Goal: Task Accomplishment & Management: Complete application form

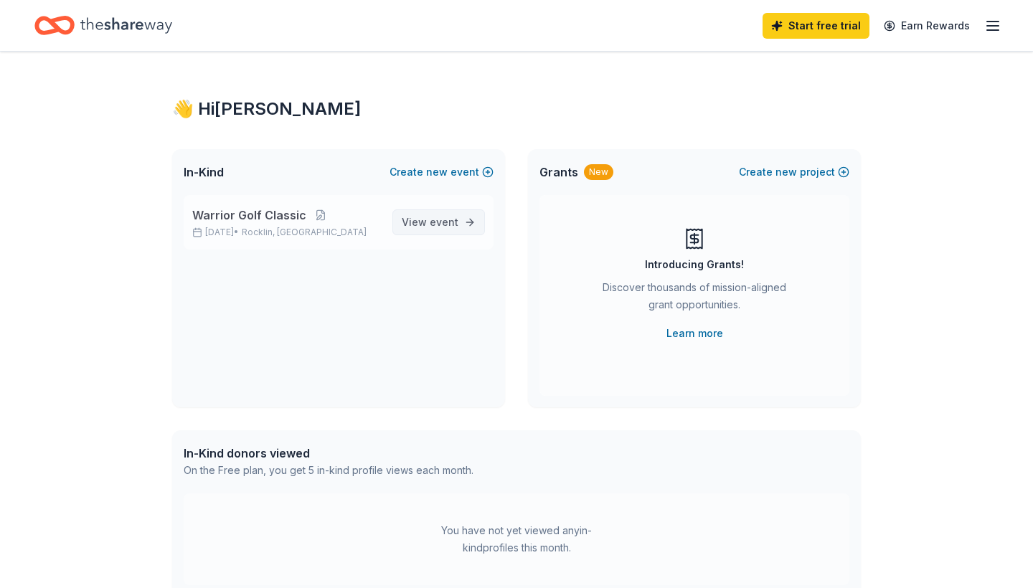
click at [433, 230] on span "View event" at bounding box center [430, 222] width 57 height 17
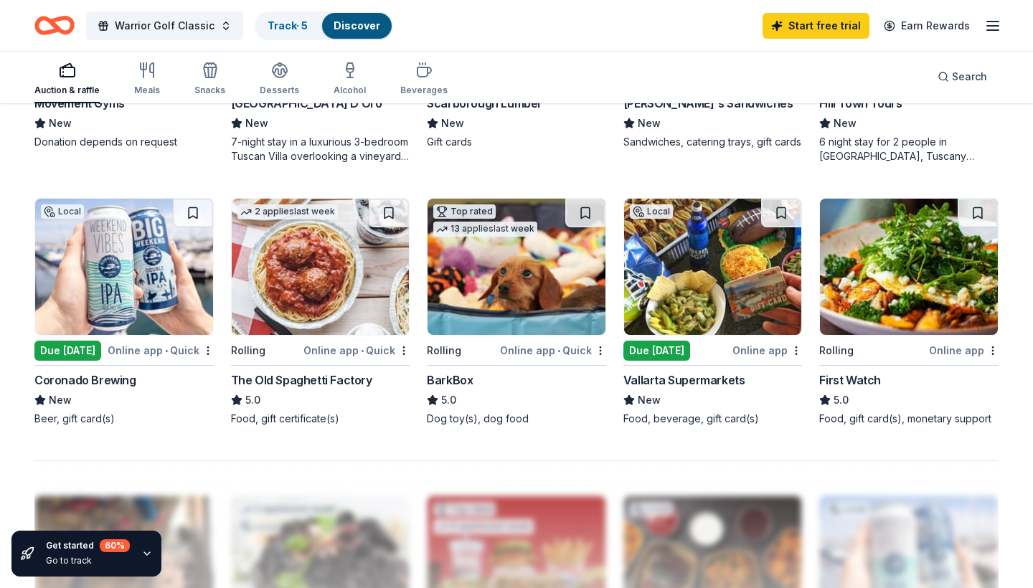
scroll to position [893, 0]
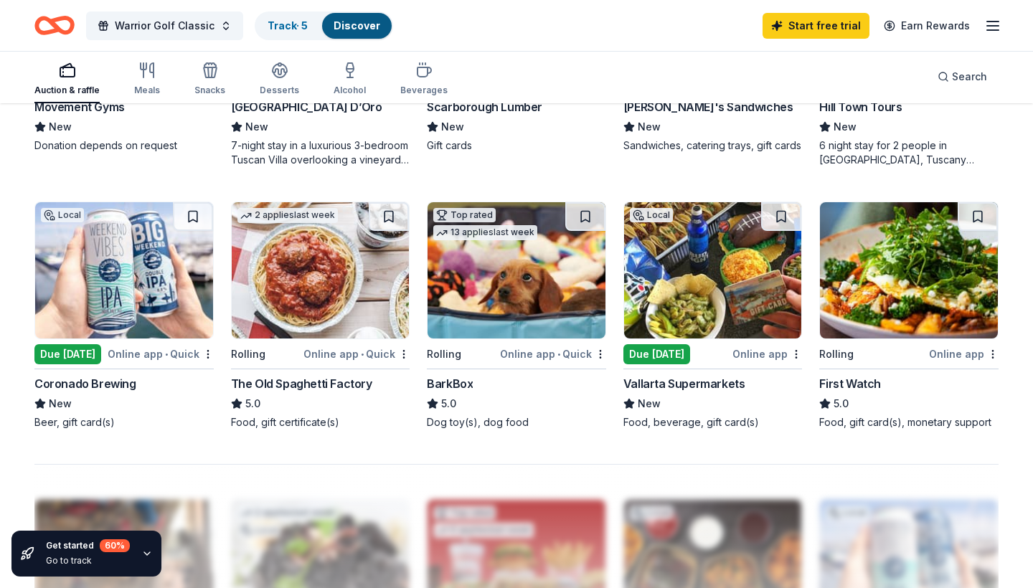
click at [324, 284] on img at bounding box center [321, 270] width 178 height 136
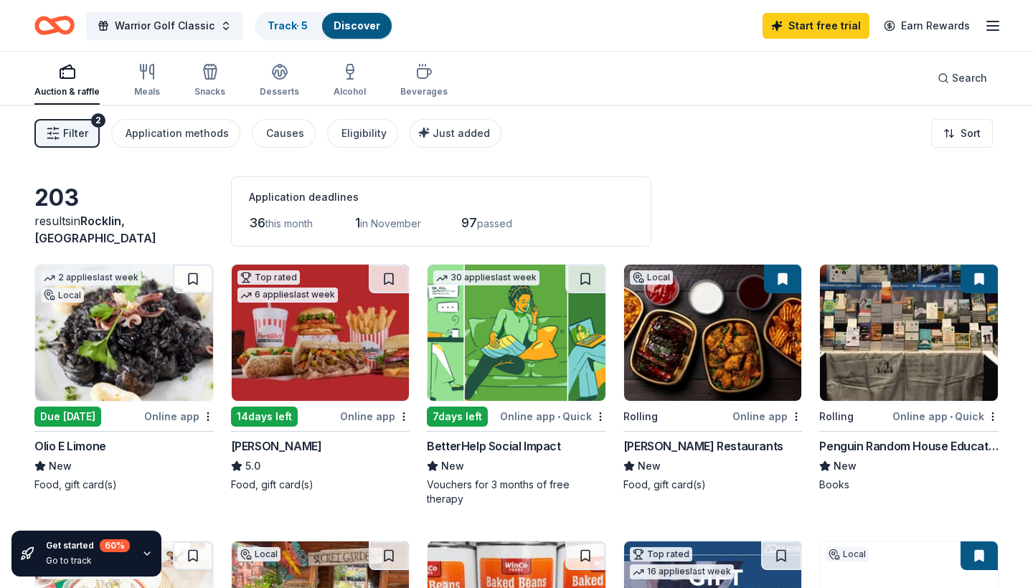
scroll to position [0, 0]
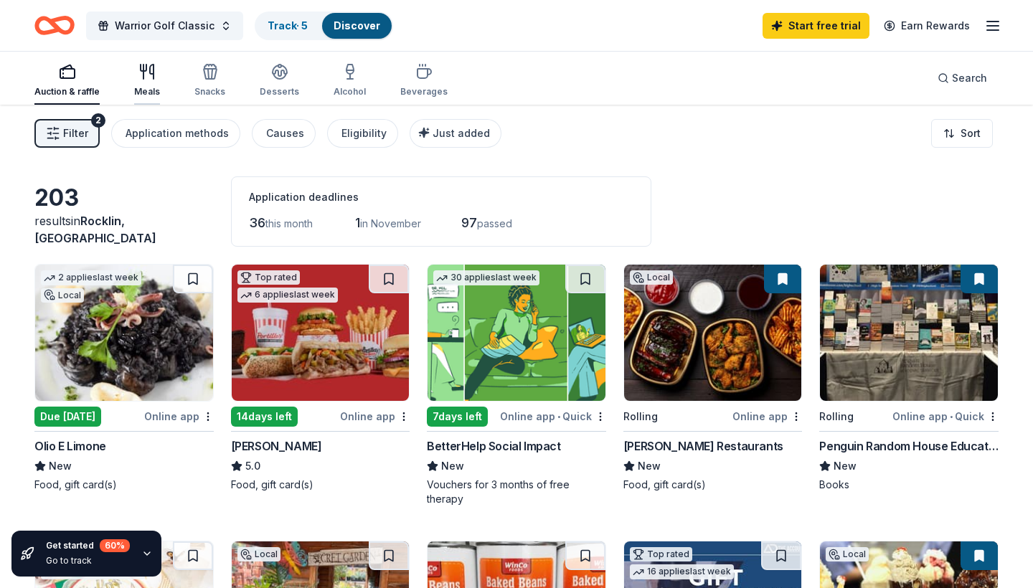
click at [143, 84] on div "Meals" at bounding box center [147, 80] width 26 height 34
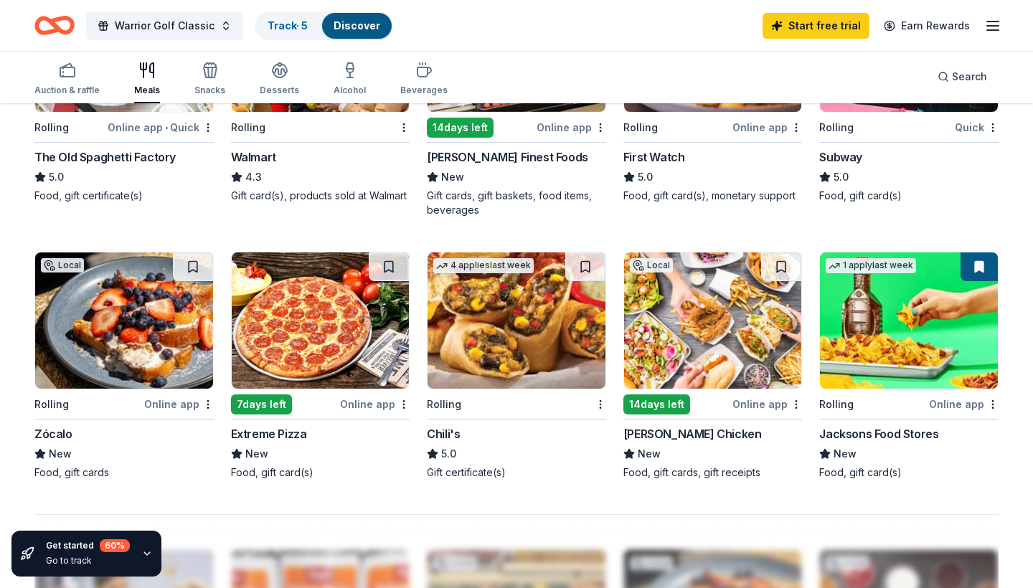
scroll to position [829, 0]
click at [154, 331] on img at bounding box center [124, 321] width 178 height 136
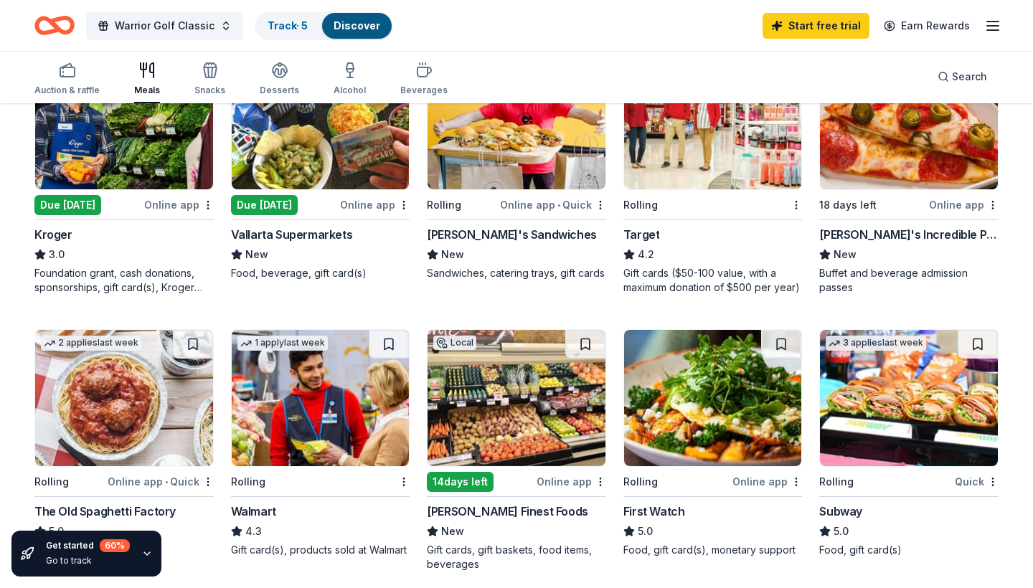
scroll to position [88, 0]
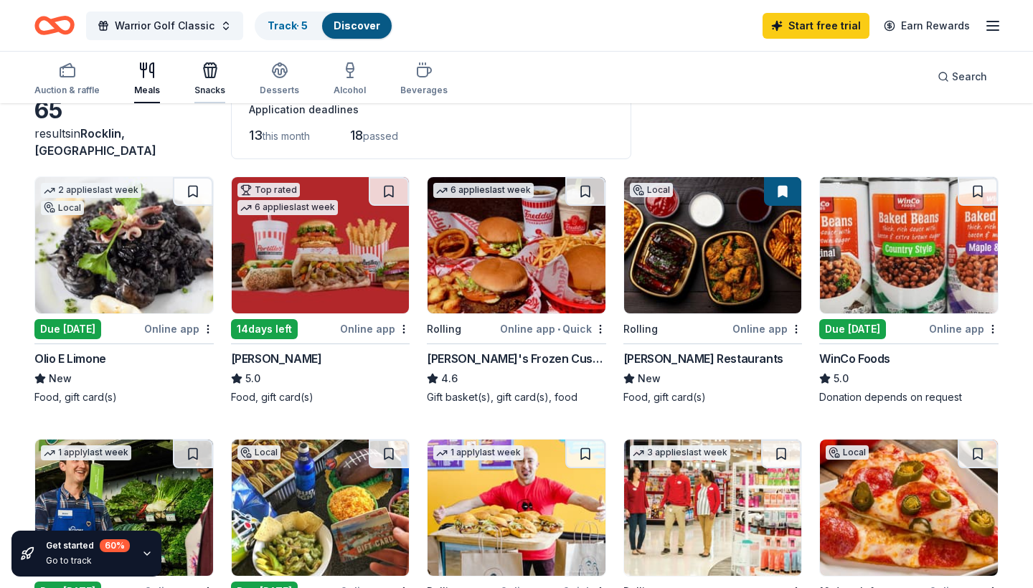
click at [204, 77] on icon "button" at bounding box center [210, 72] width 13 height 10
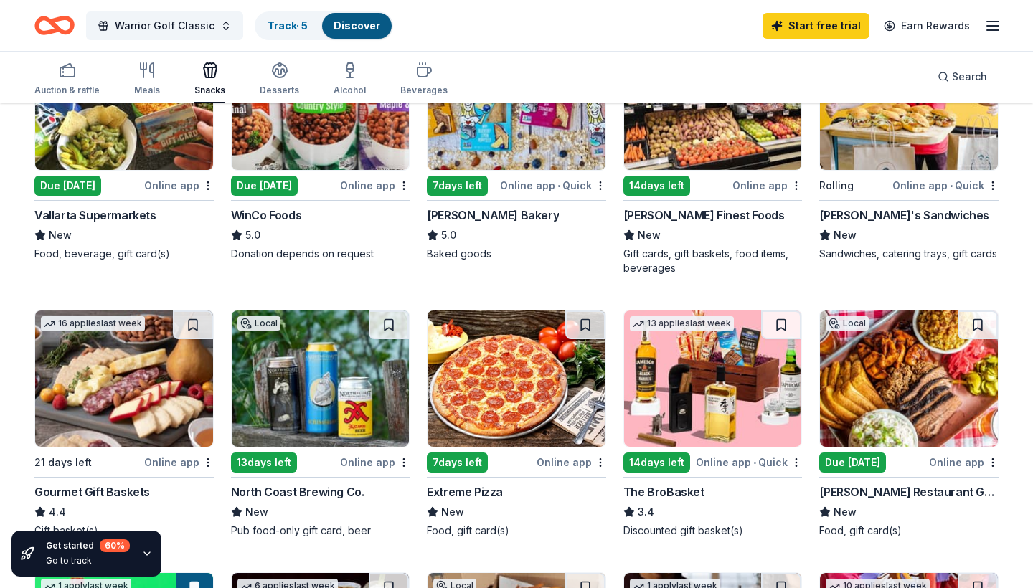
scroll to position [232, 0]
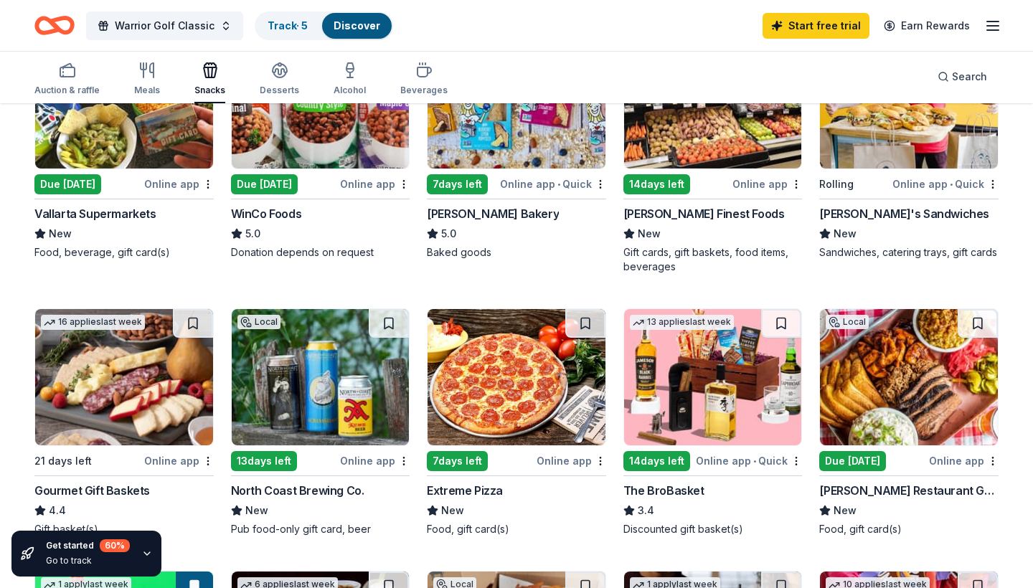
click at [732, 397] on img at bounding box center [713, 377] width 178 height 136
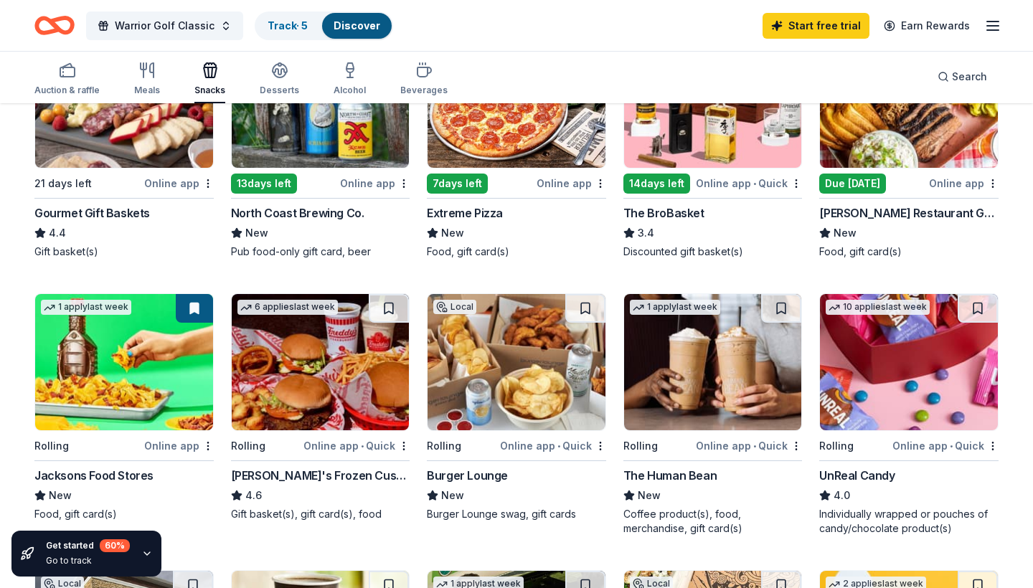
scroll to position [510, 0]
click at [730, 369] on img at bounding box center [713, 362] width 178 height 136
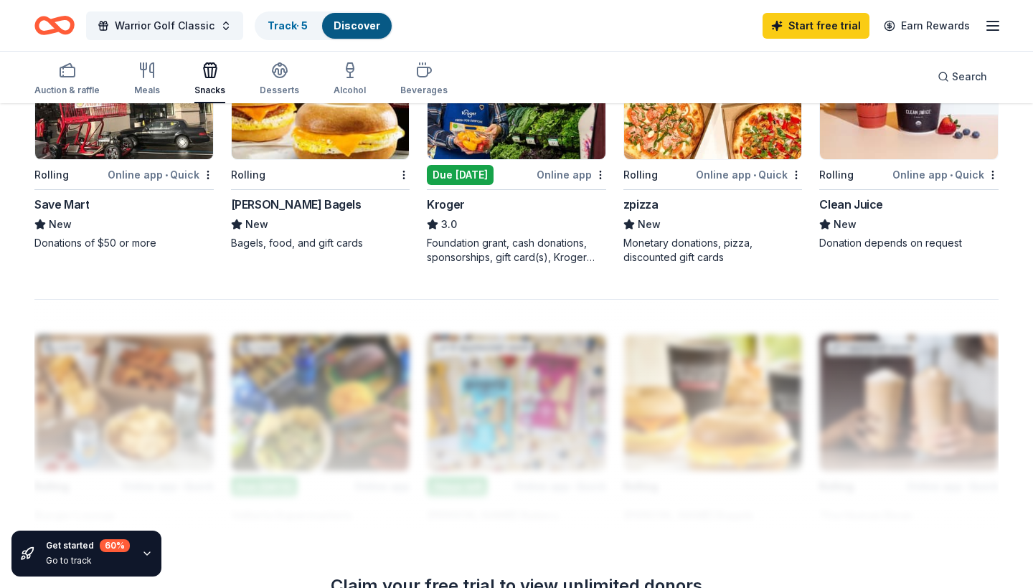
scroll to position [1057, 0]
click at [276, 79] on div "Desserts" at bounding box center [279, 79] width 39 height 34
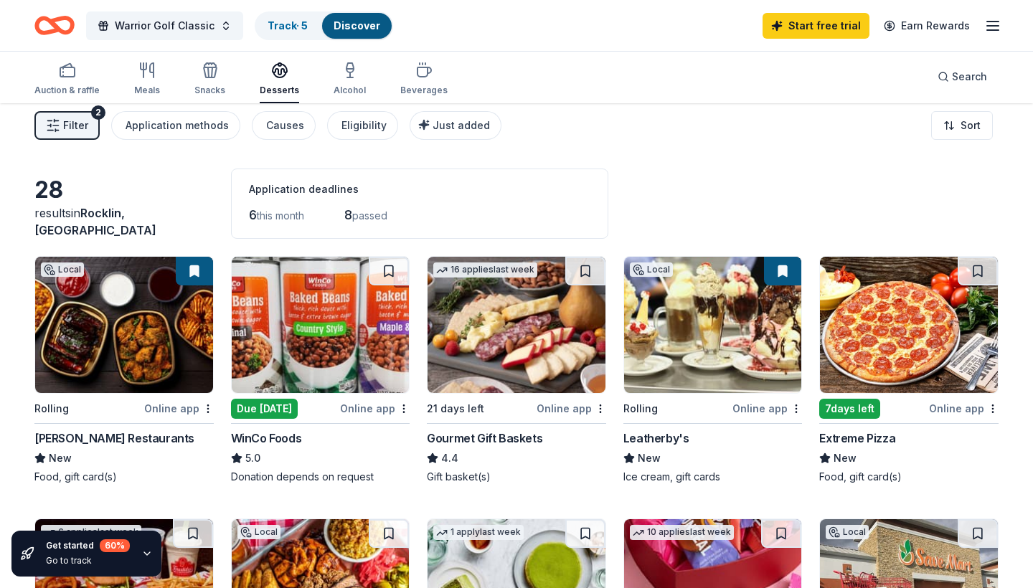
scroll to position [9, 0]
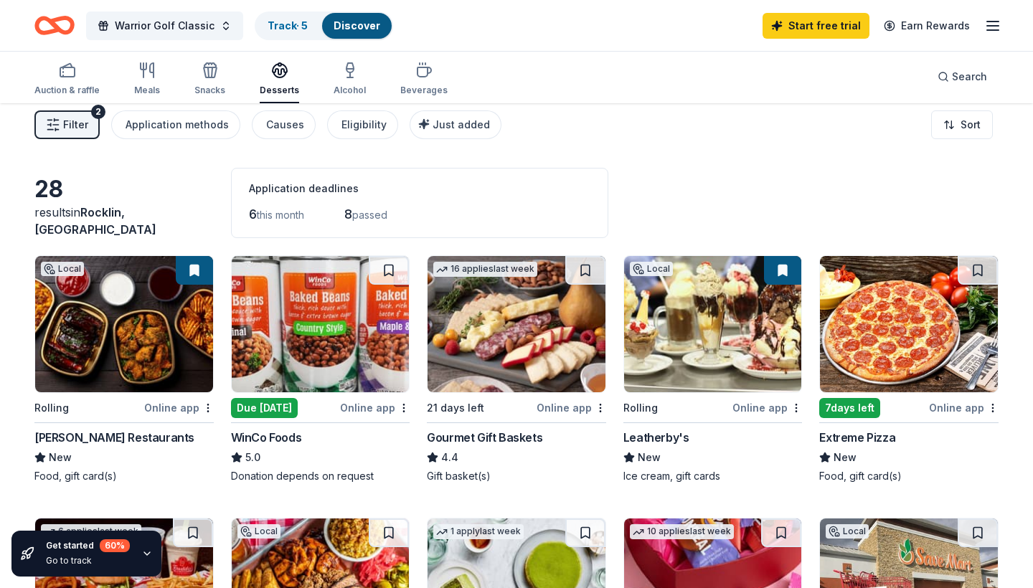
click at [487, 322] on img at bounding box center [517, 324] width 178 height 136
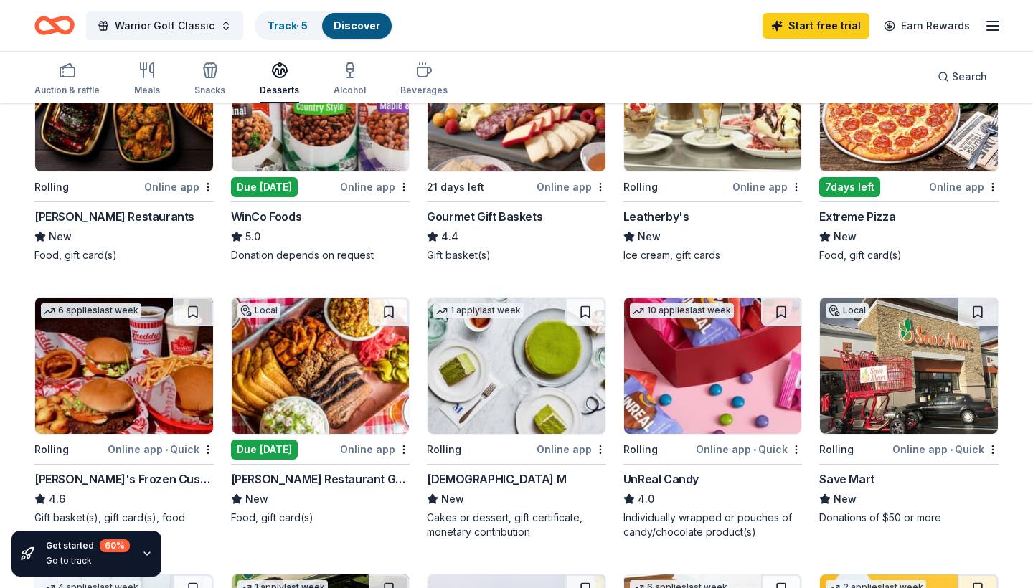
scroll to position [243, 0]
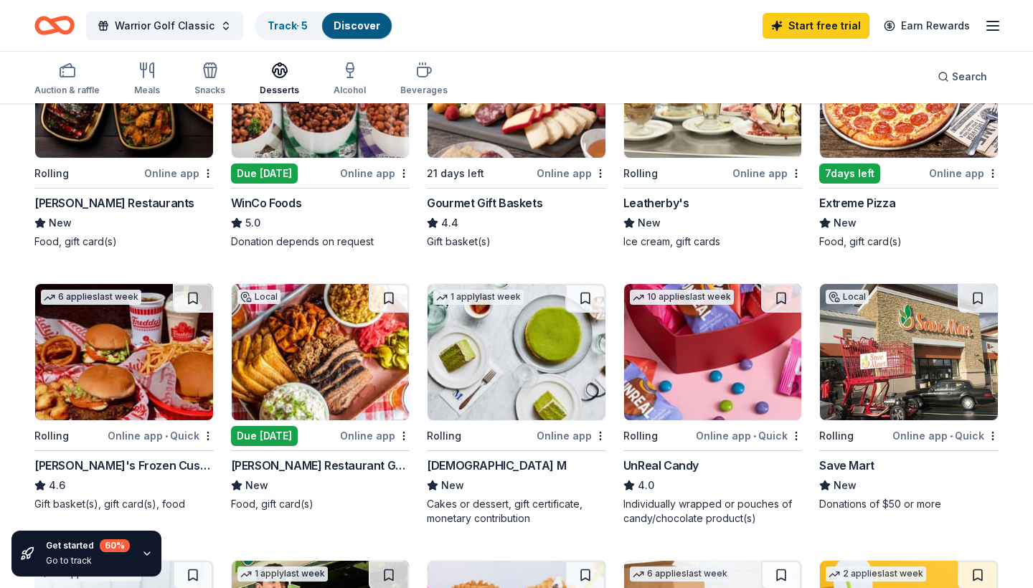
click at [352, 368] on img at bounding box center [321, 352] width 178 height 136
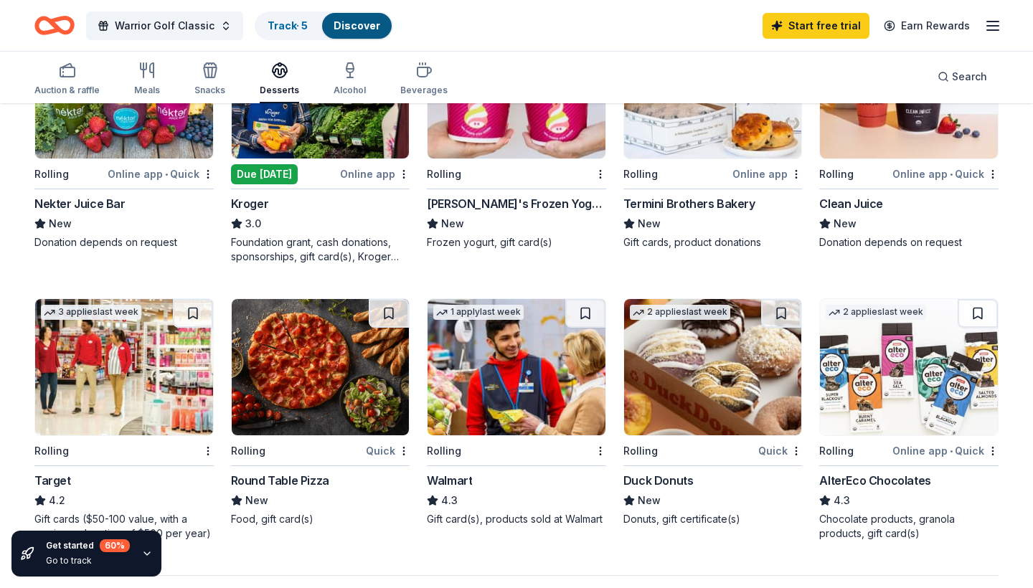
scroll to position [778, 0]
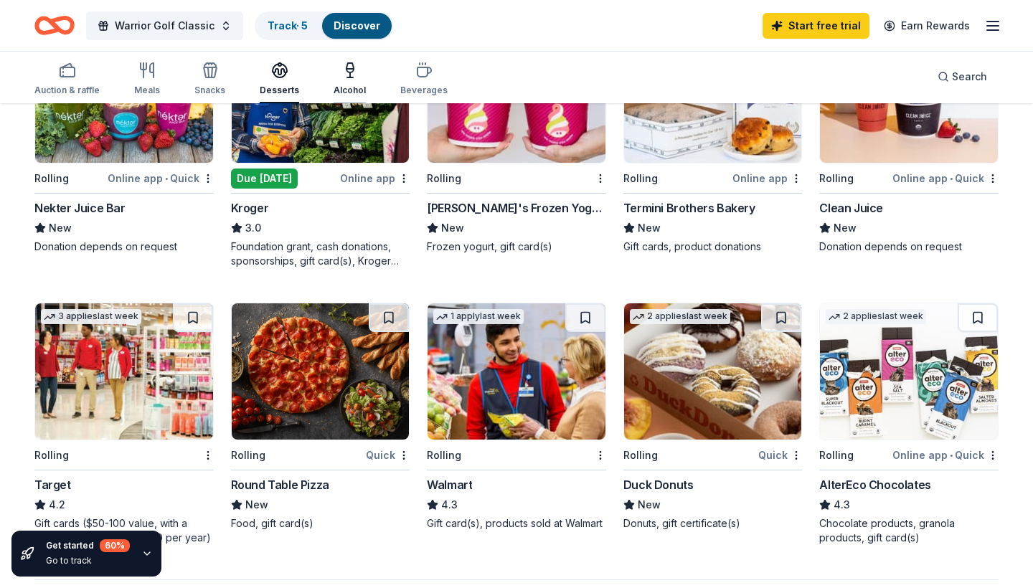
click at [353, 75] on icon "button" at bounding box center [349, 70] width 17 height 17
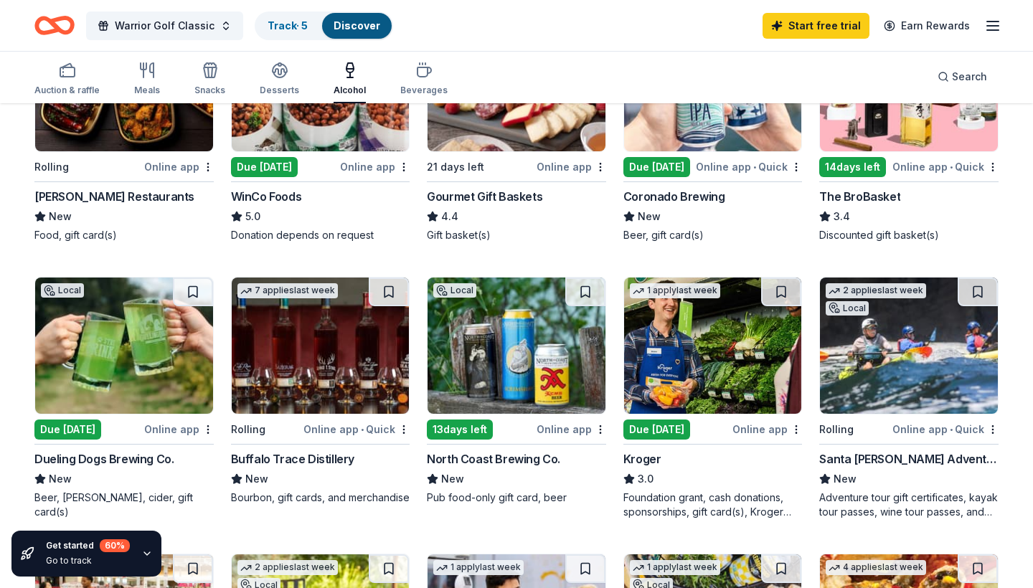
scroll to position [255, 0]
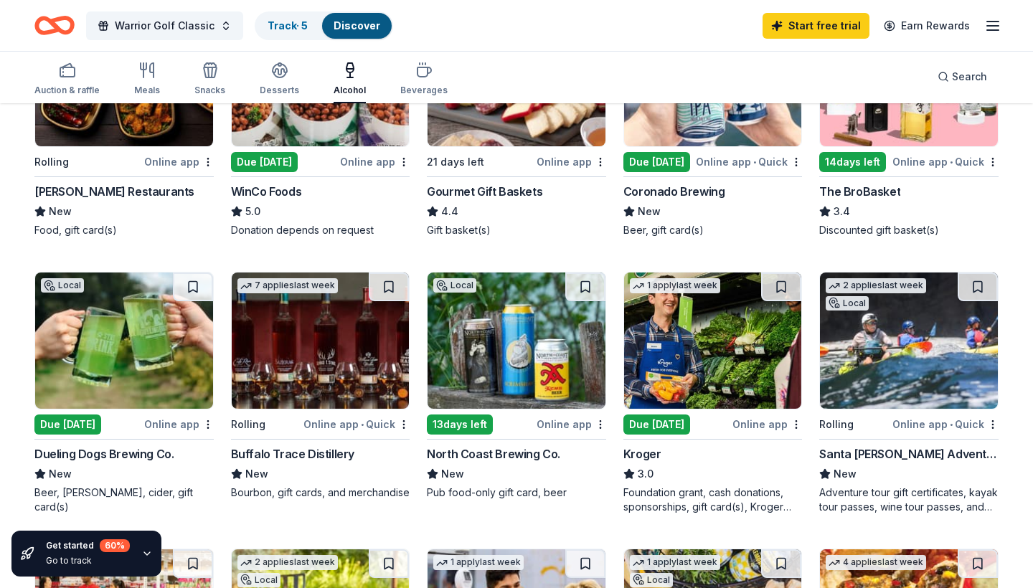
click at [504, 311] on img at bounding box center [517, 341] width 178 height 136
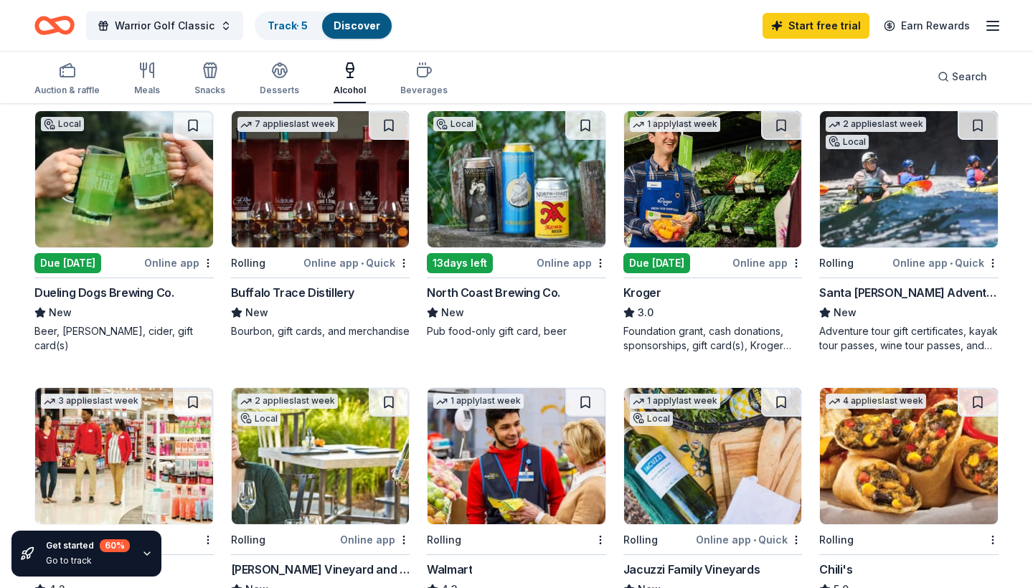
scroll to position [240, 0]
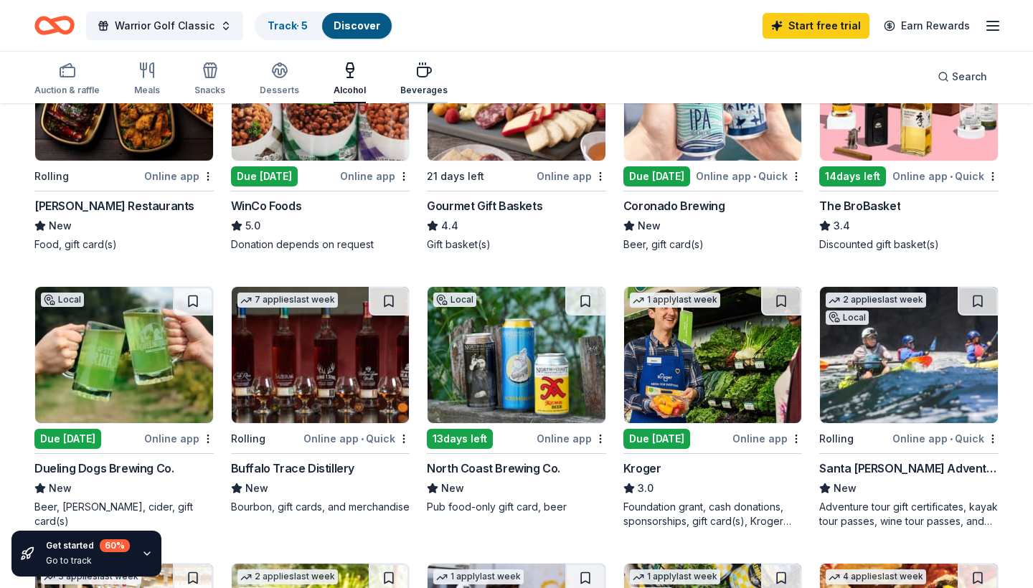
click at [429, 70] on div "button" at bounding box center [423, 70] width 47 height 17
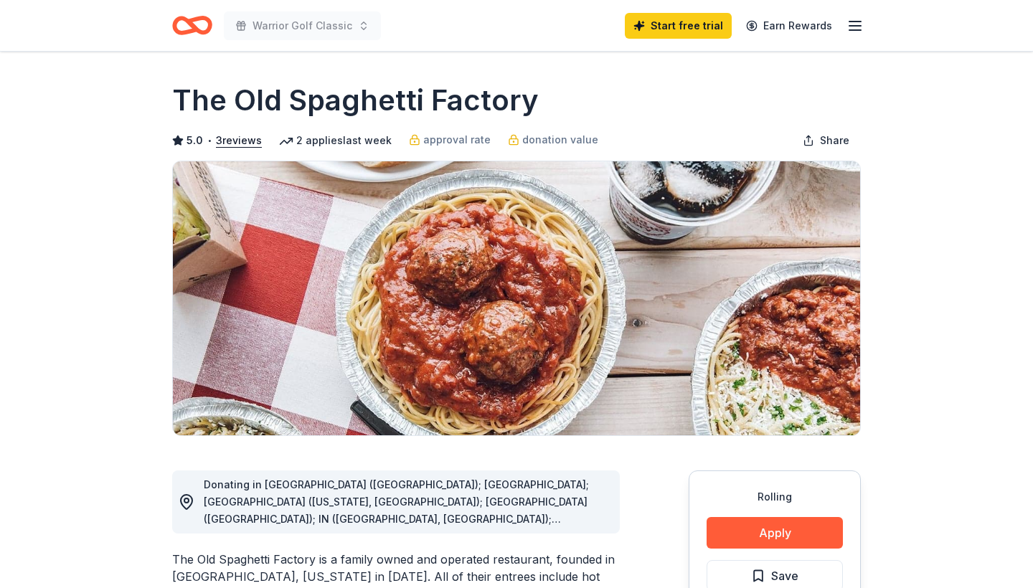
scroll to position [136, 0]
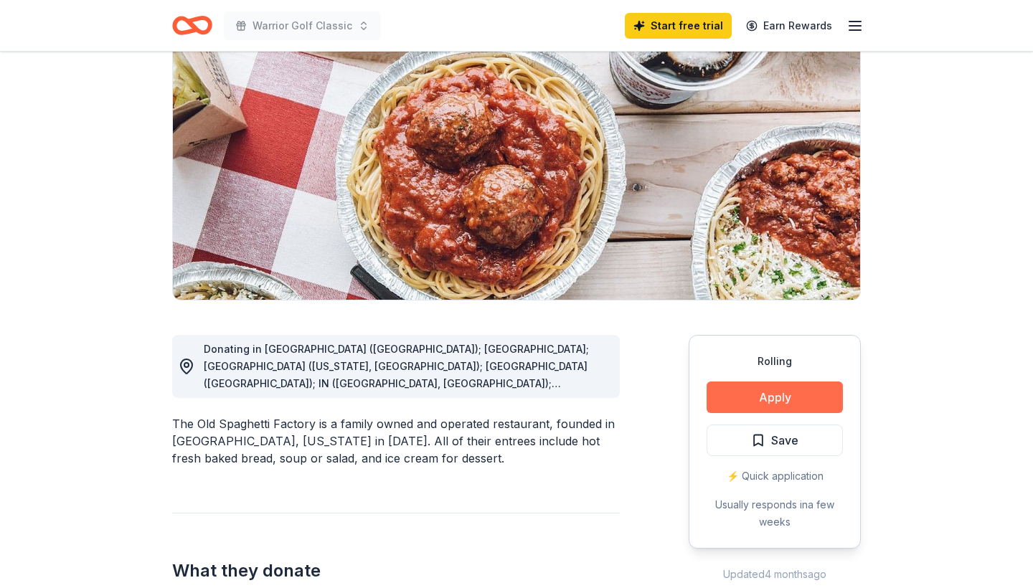
click at [765, 395] on button "Apply" at bounding box center [775, 398] width 136 height 32
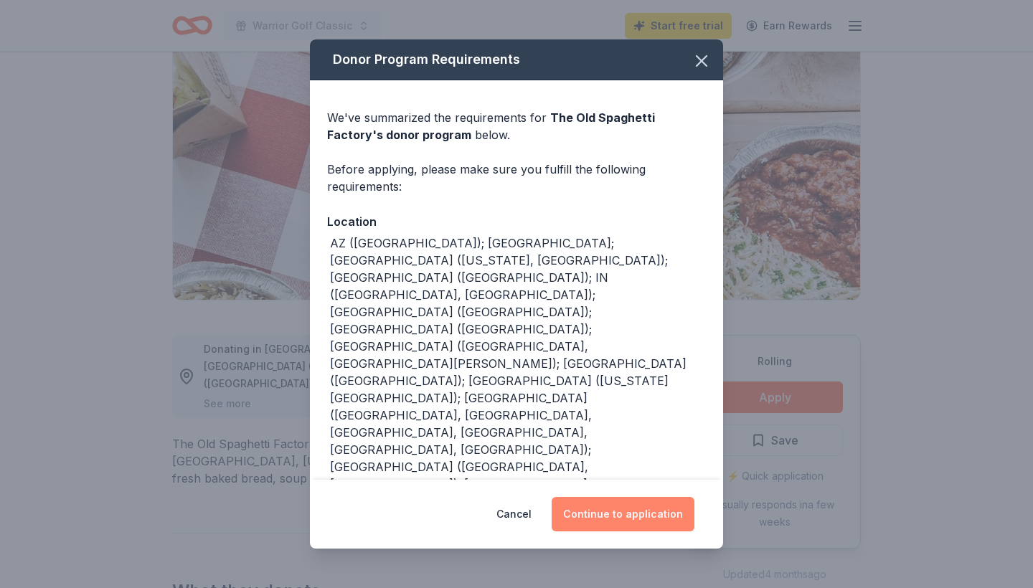
click at [603, 497] on button "Continue to application" at bounding box center [623, 514] width 143 height 34
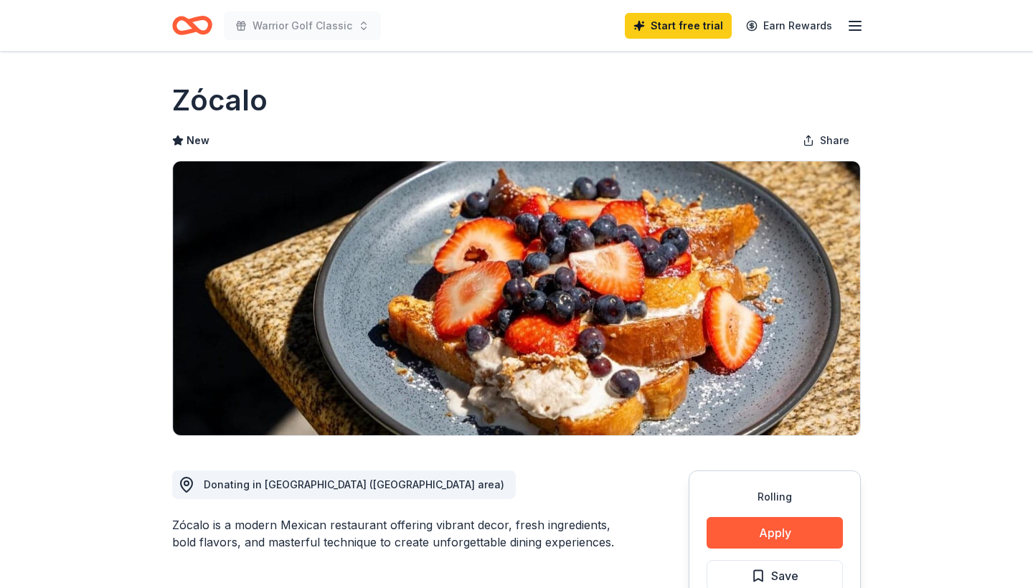
scroll to position [139, 0]
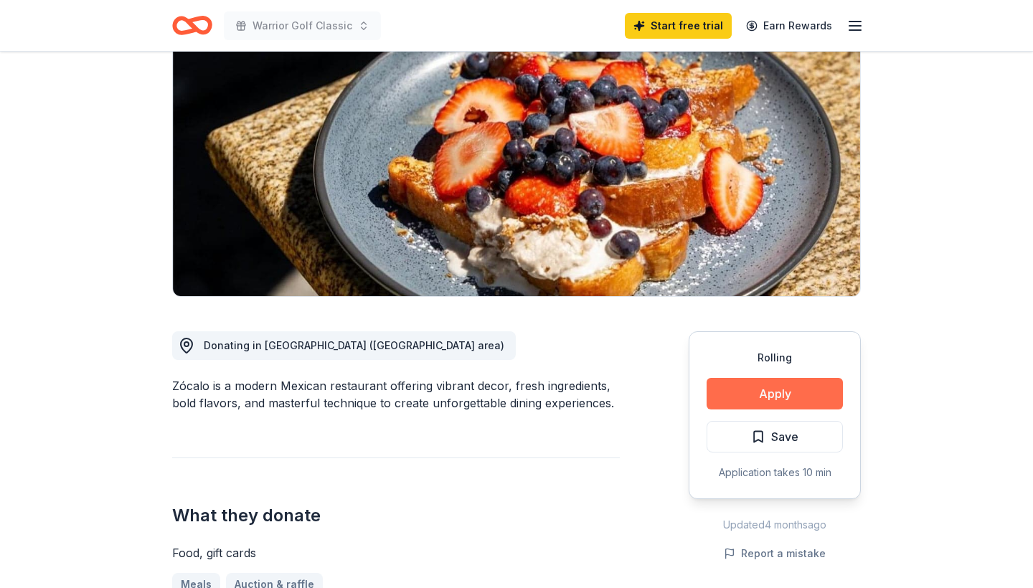
click at [789, 389] on button "Apply" at bounding box center [775, 394] width 136 height 32
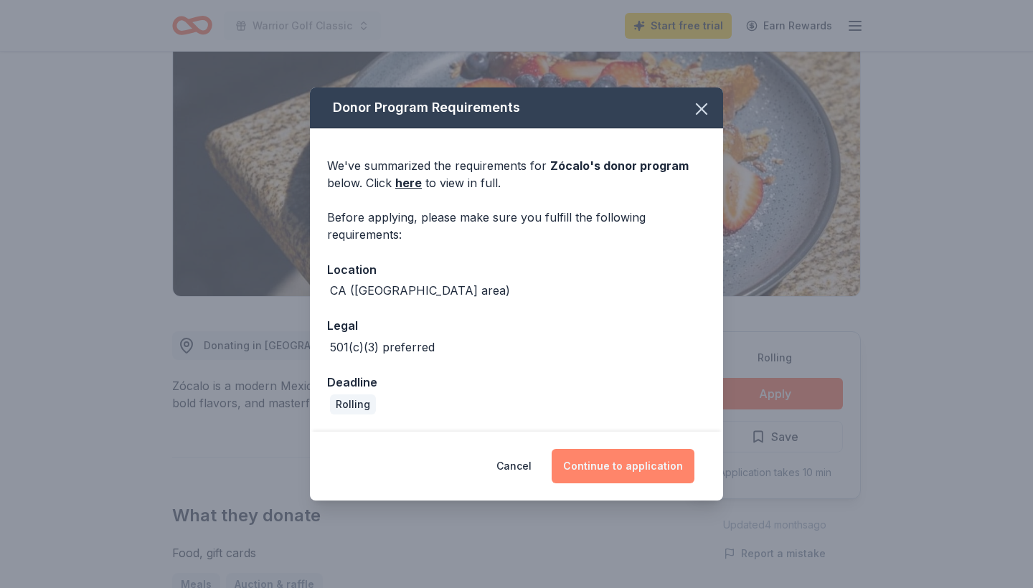
click at [651, 469] on button "Continue to application" at bounding box center [623, 466] width 143 height 34
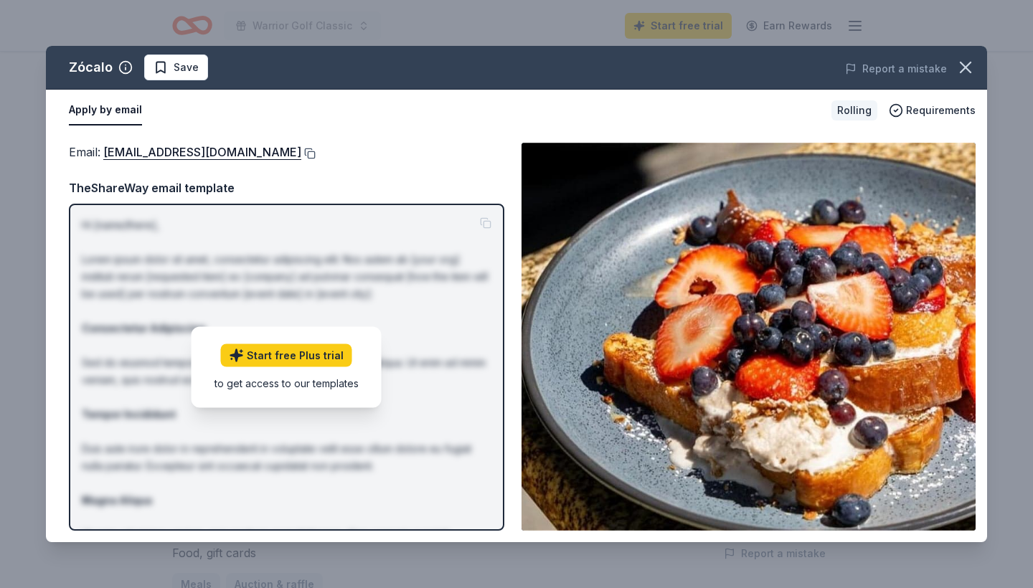
click at [301, 153] on button at bounding box center [308, 153] width 14 height 11
click at [966, 72] on icon "button" at bounding box center [966, 67] width 20 height 20
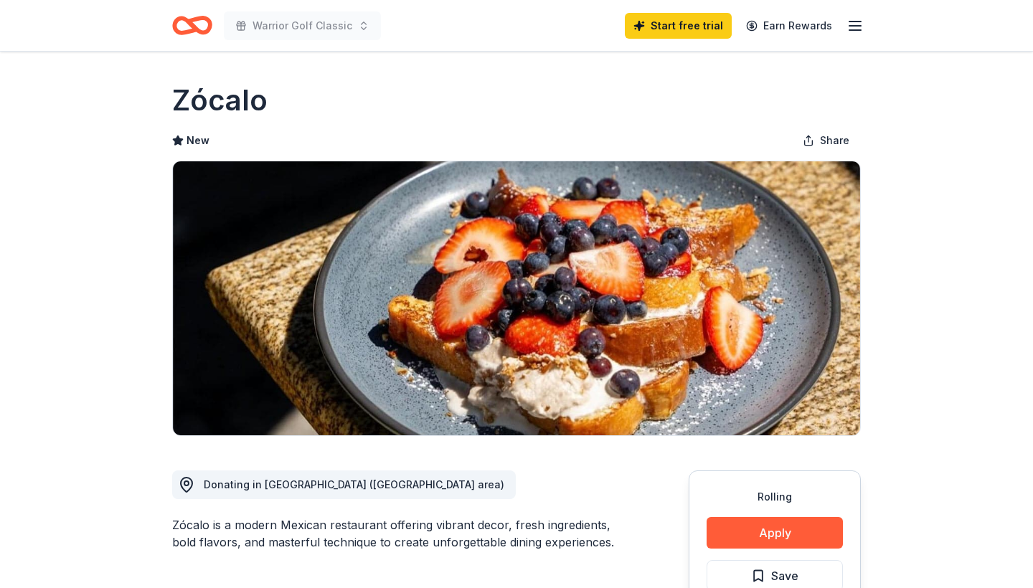
scroll to position [0, 0]
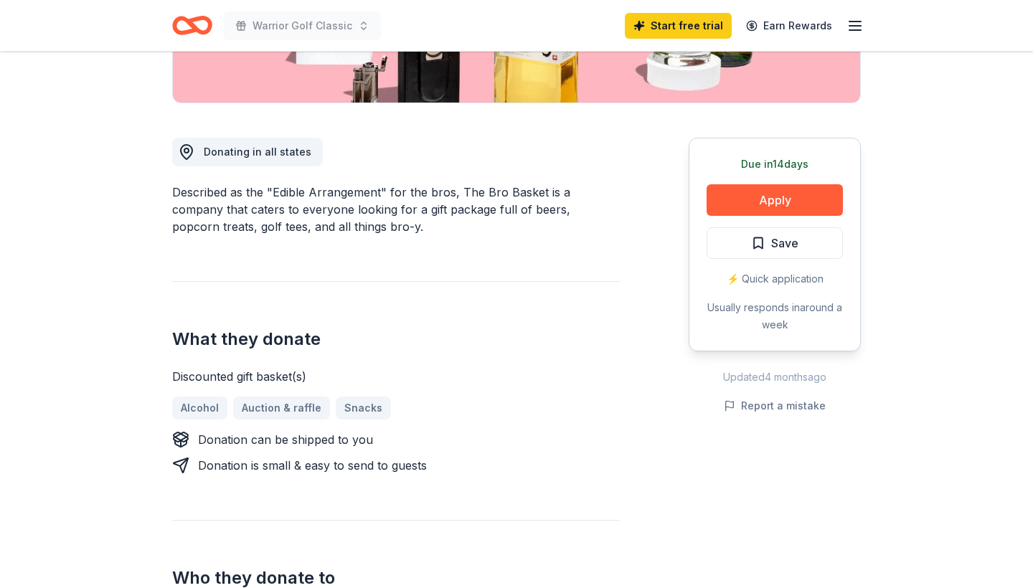
scroll to position [333, 0]
click at [775, 196] on button "Apply" at bounding box center [775, 200] width 136 height 32
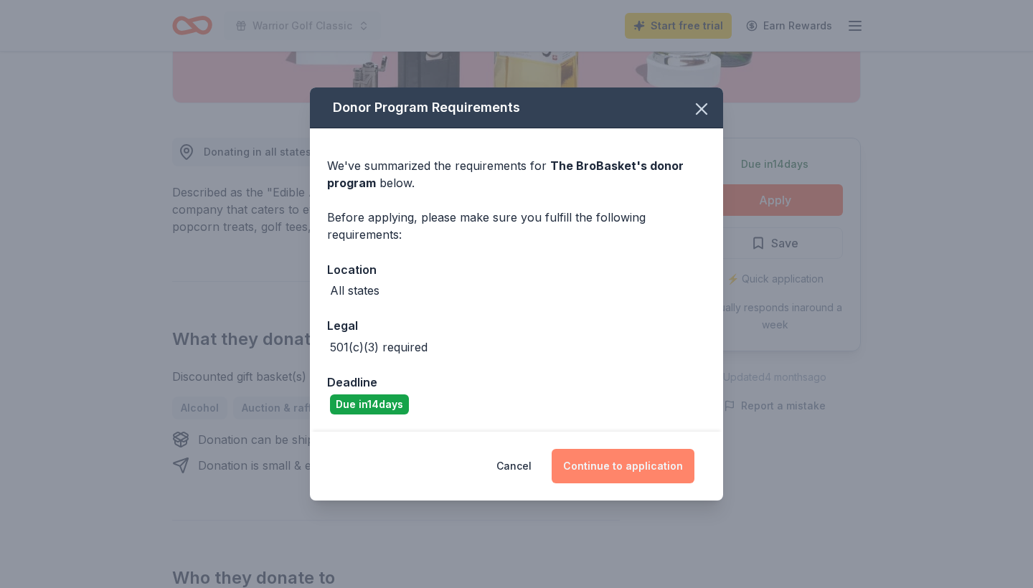
click at [620, 476] on button "Continue to application" at bounding box center [623, 466] width 143 height 34
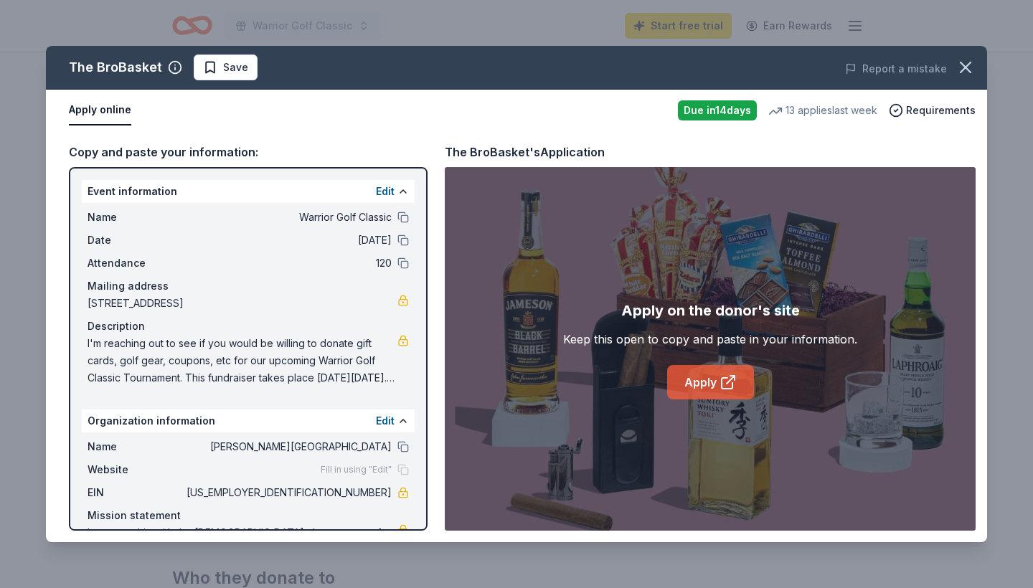
click at [712, 385] on link "Apply" at bounding box center [710, 382] width 87 height 34
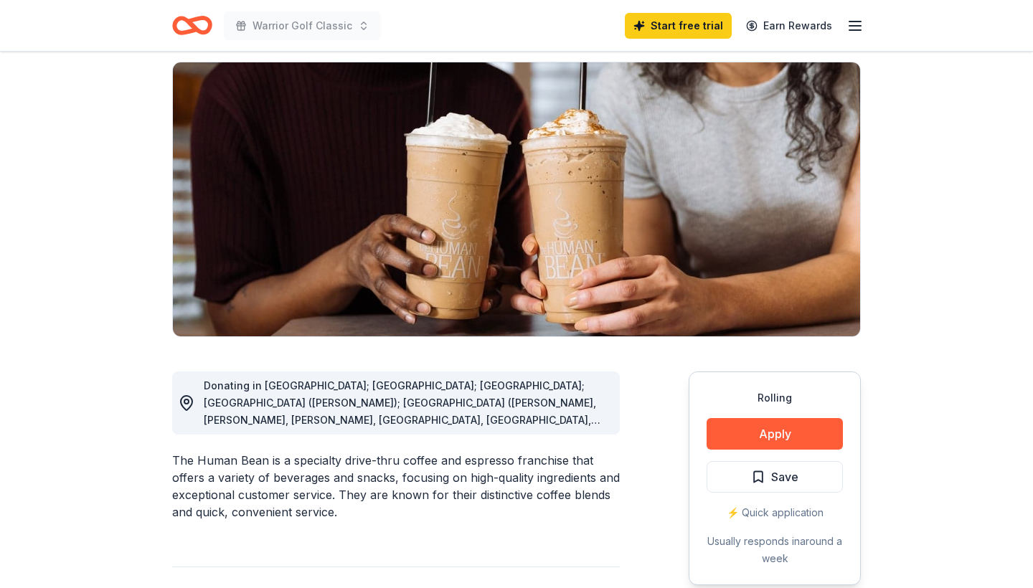
scroll to position [99, 0]
click at [757, 440] on button "Apply" at bounding box center [775, 434] width 136 height 32
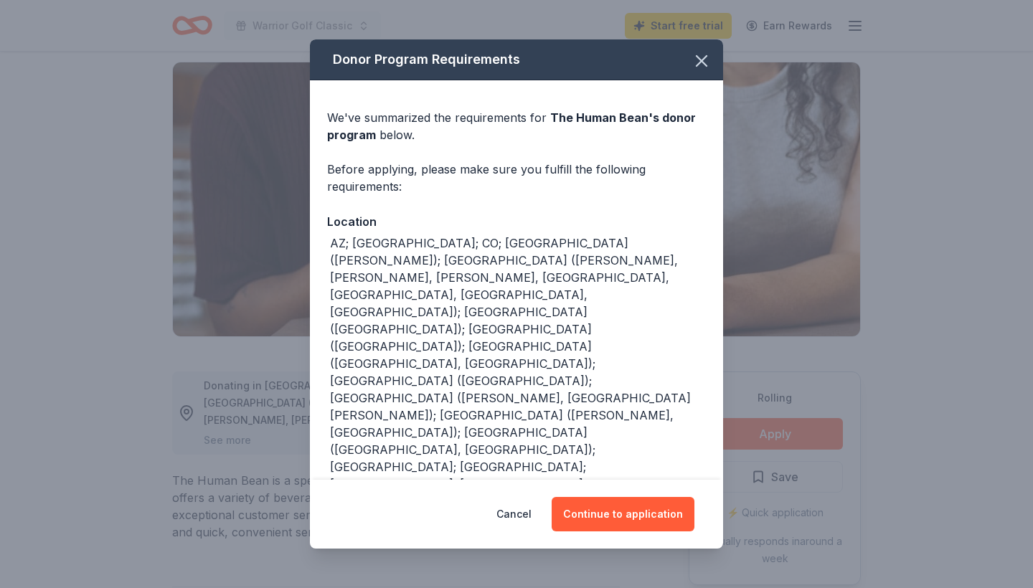
click at [610, 516] on div "Cancel Continue to application" at bounding box center [516, 514] width 413 height 69
click at [639, 503] on button "Continue to application" at bounding box center [623, 514] width 143 height 34
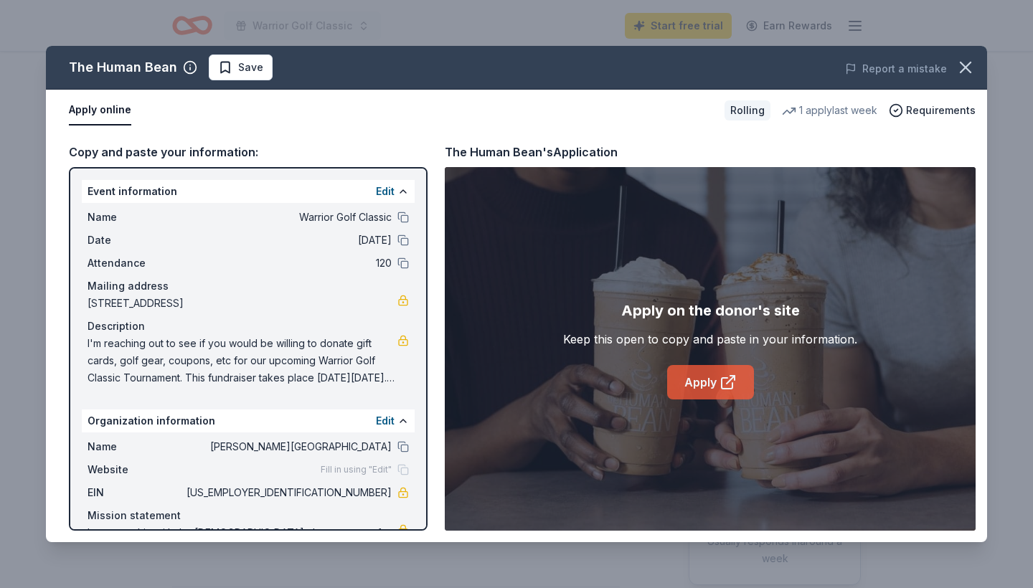
click at [718, 387] on link "Apply" at bounding box center [710, 382] width 87 height 34
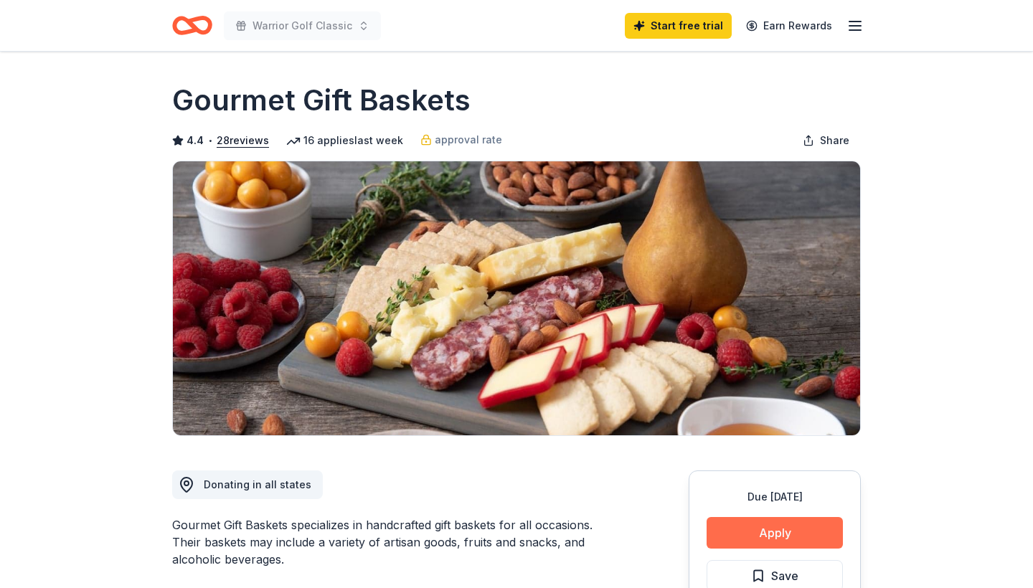
click at [776, 529] on button "Apply" at bounding box center [775, 533] width 136 height 32
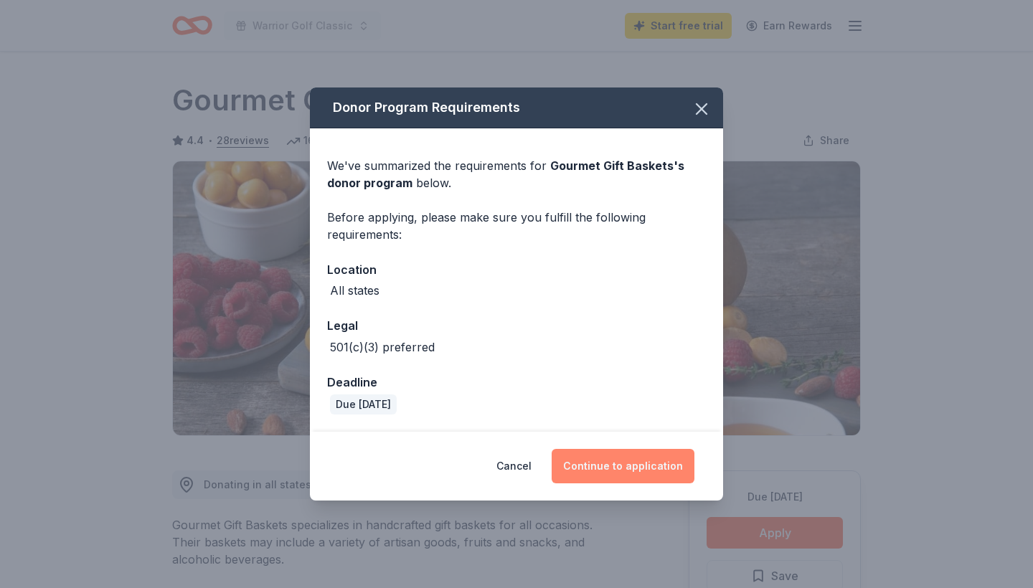
click at [637, 467] on button "Continue to application" at bounding box center [623, 466] width 143 height 34
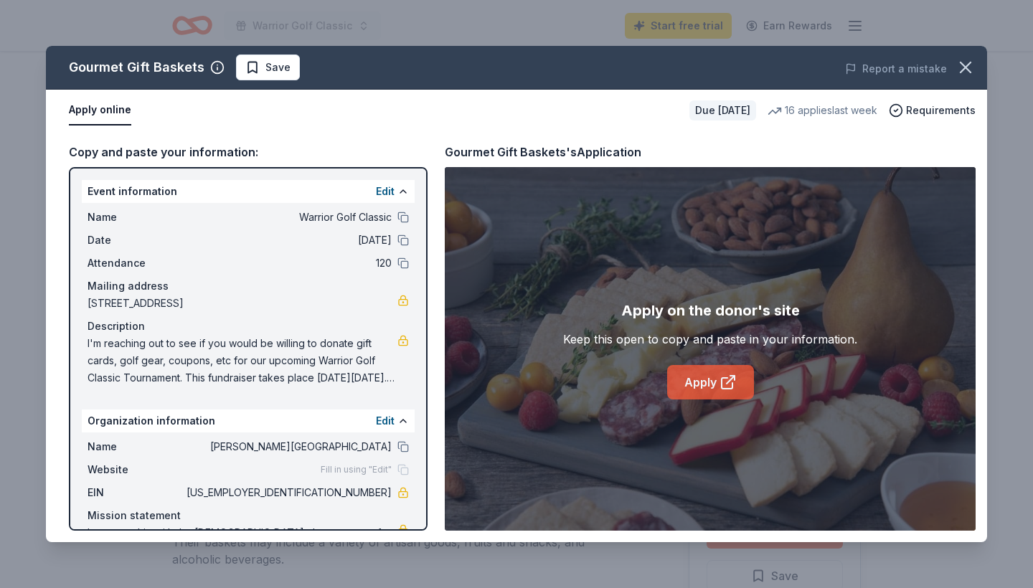
click at [704, 386] on link "Apply" at bounding box center [710, 382] width 87 height 34
